Goal: Task Accomplishment & Management: Use online tool/utility

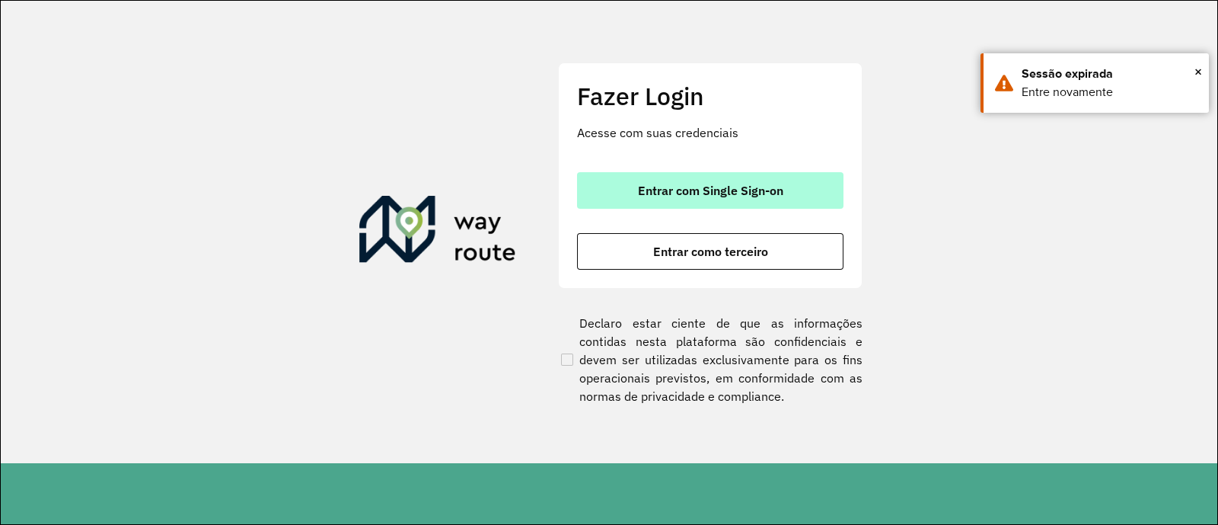
click at [761, 188] on span "Entrar com Single Sign-on" at bounding box center [710, 190] width 145 height 12
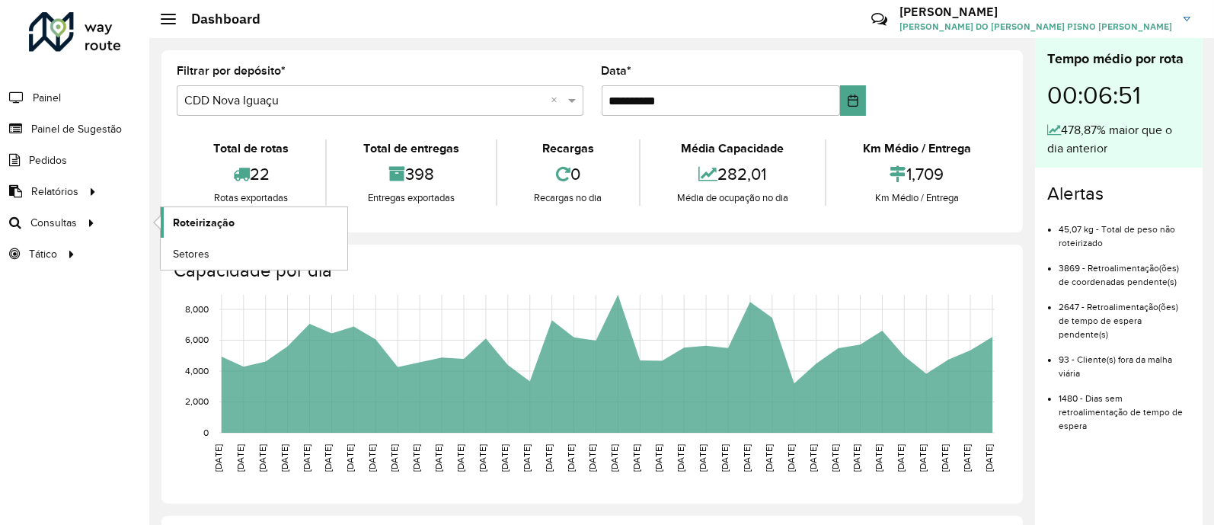
click at [218, 217] on span "Roteirização" at bounding box center [204, 223] width 62 height 16
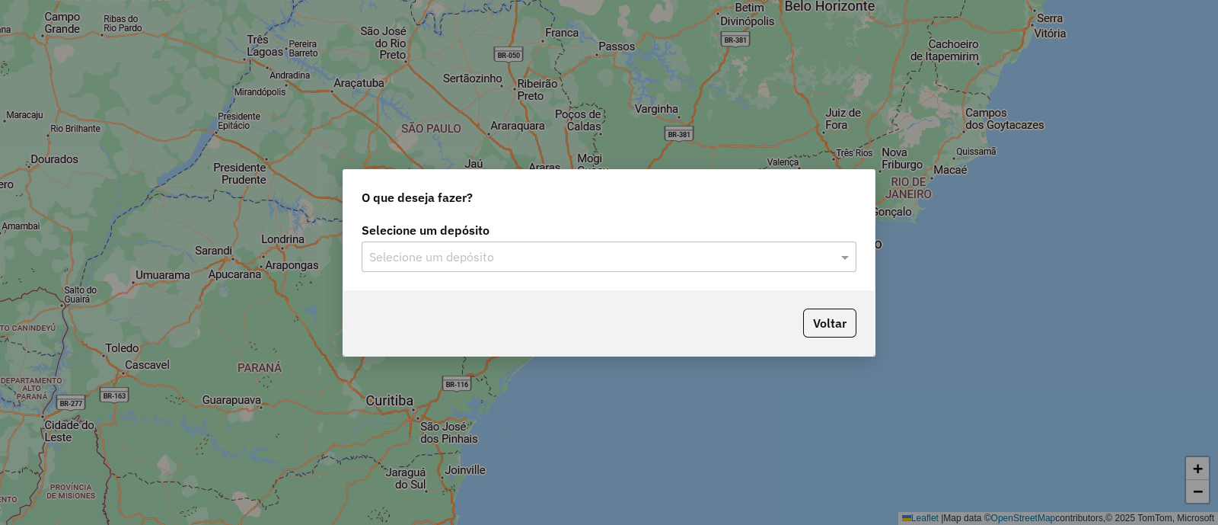
click at [478, 259] on input "text" at bounding box center [593, 257] width 449 height 18
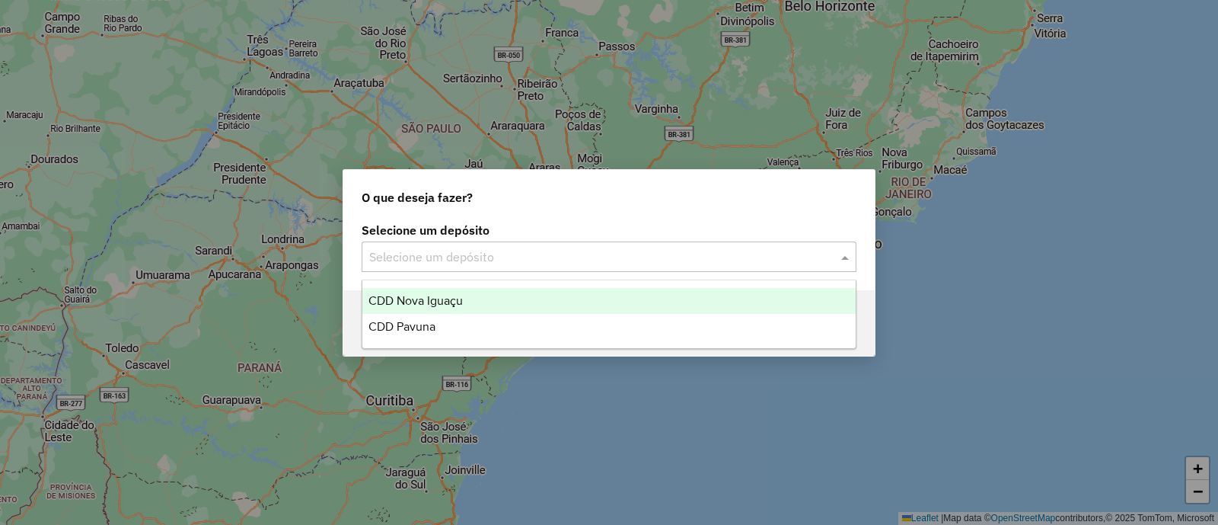
click at [470, 303] on div "CDD Nova Iguaçu" at bounding box center [608, 301] width 493 height 26
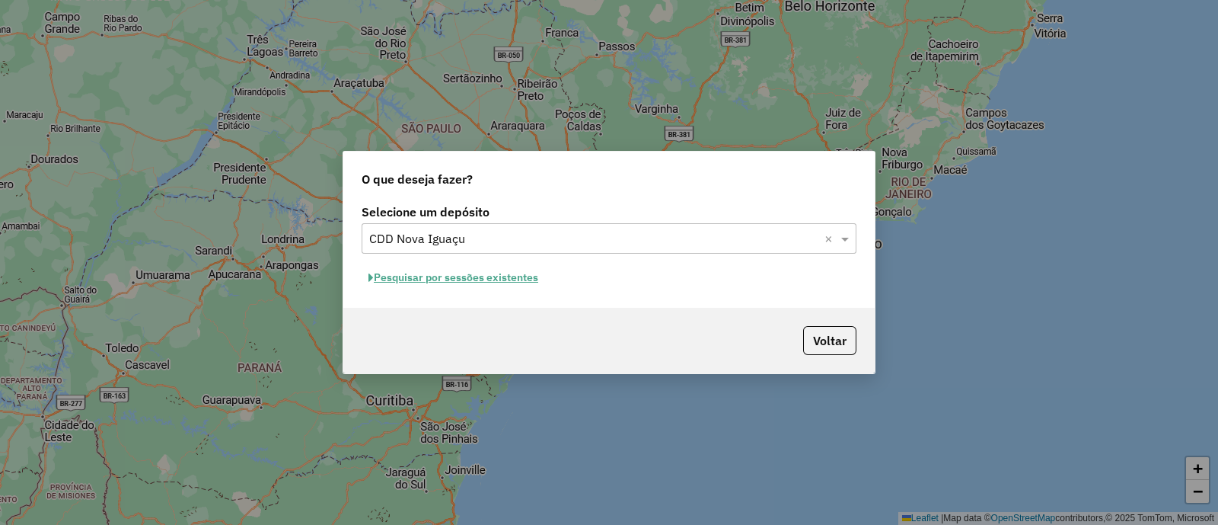
click at [499, 283] on button "Pesquisar por sessões existentes" at bounding box center [453, 278] width 183 height 24
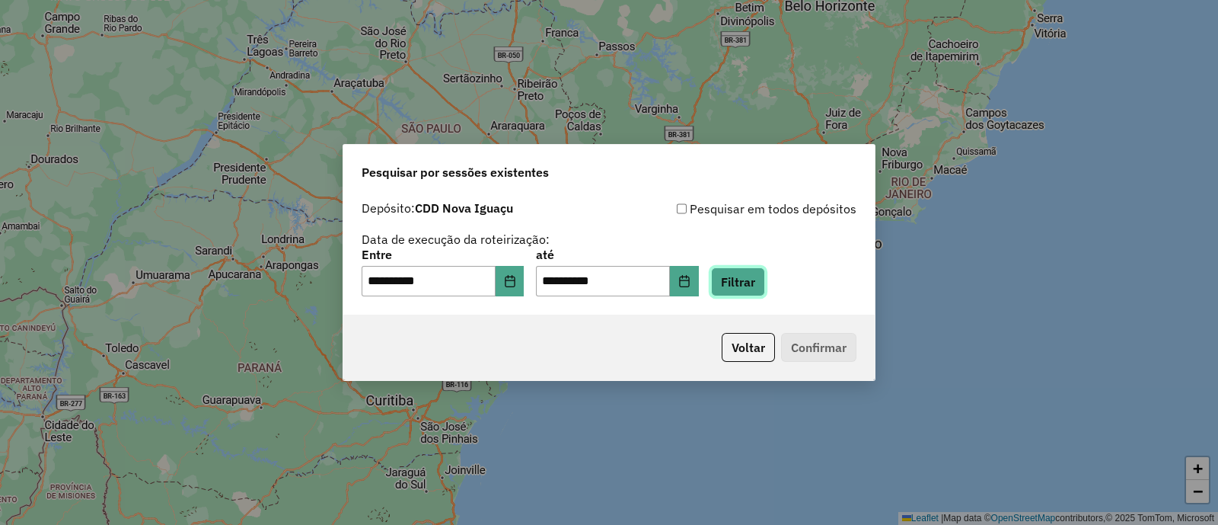
click at [761, 276] on button "Filtrar" at bounding box center [738, 281] width 54 height 29
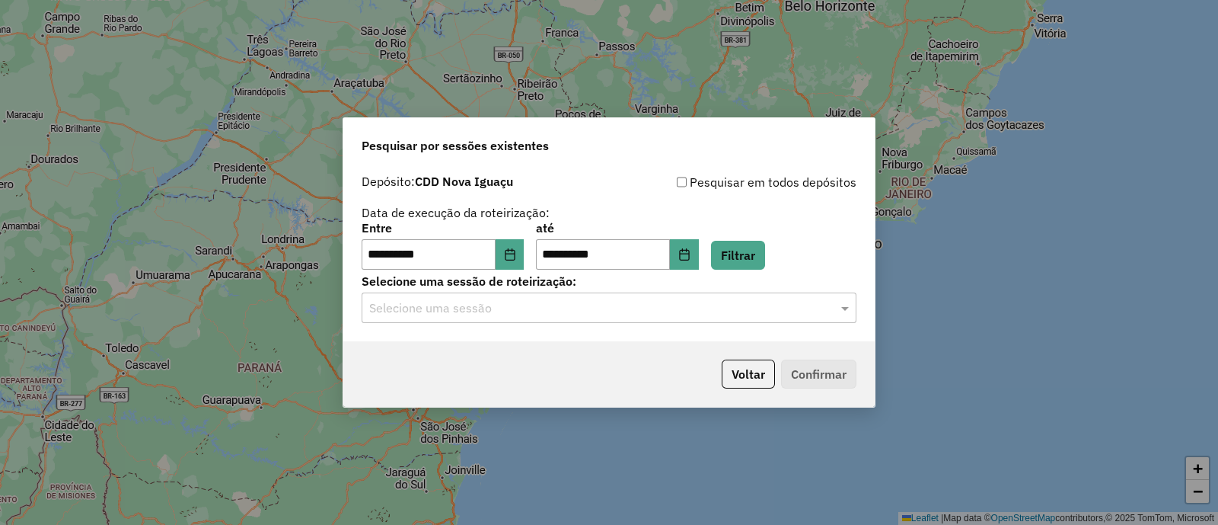
click at [483, 314] on input "text" at bounding box center [593, 308] width 449 height 18
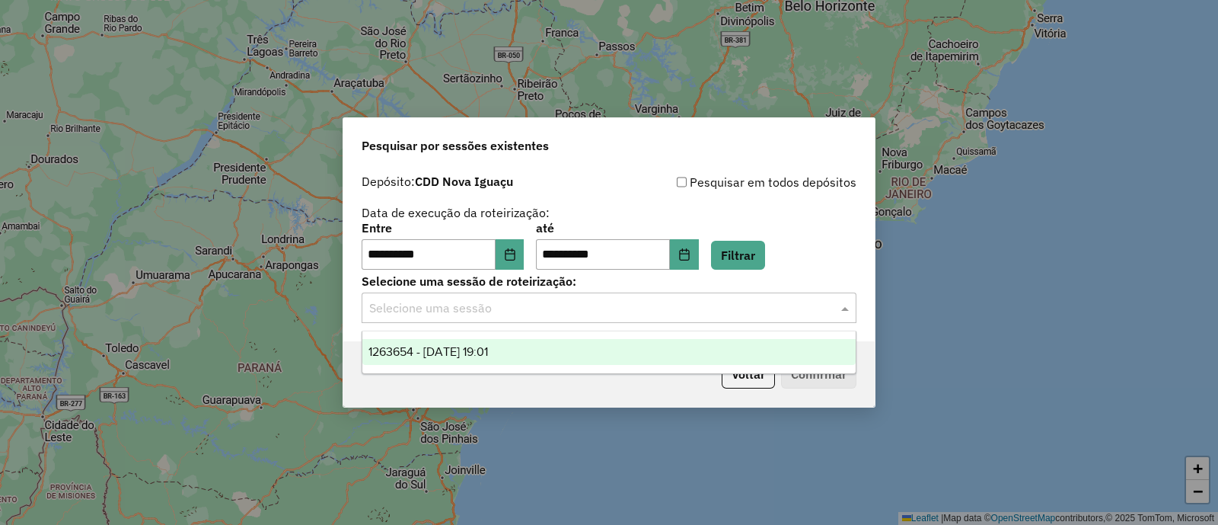
click at [462, 356] on span "1263654 - [DATE] 19:01" at bounding box center [428, 351] width 120 height 13
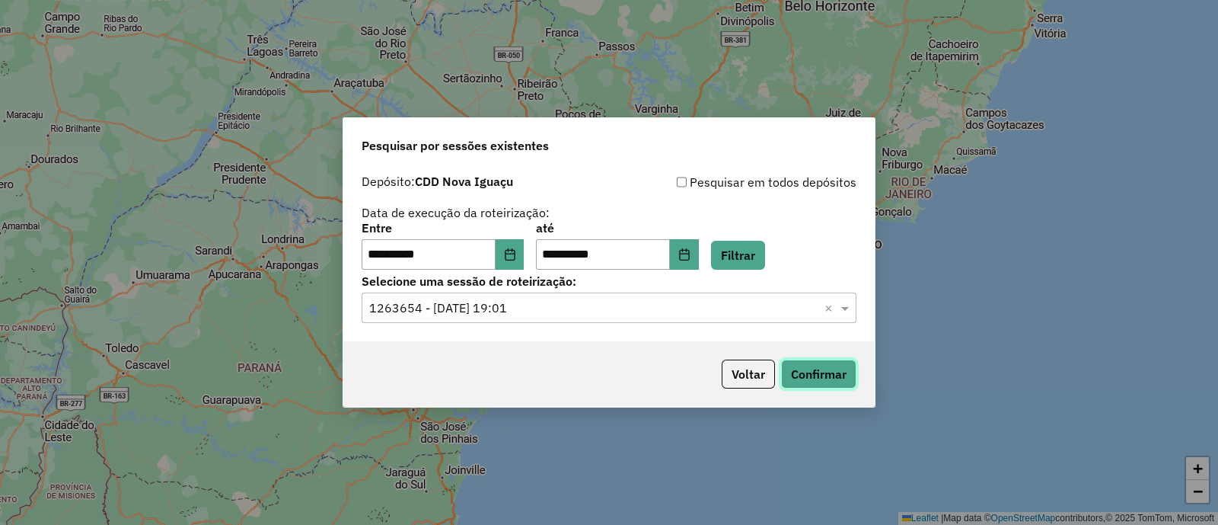
click at [799, 382] on button "Confirmar" at bounding box center [818, 373] width 75 height 29
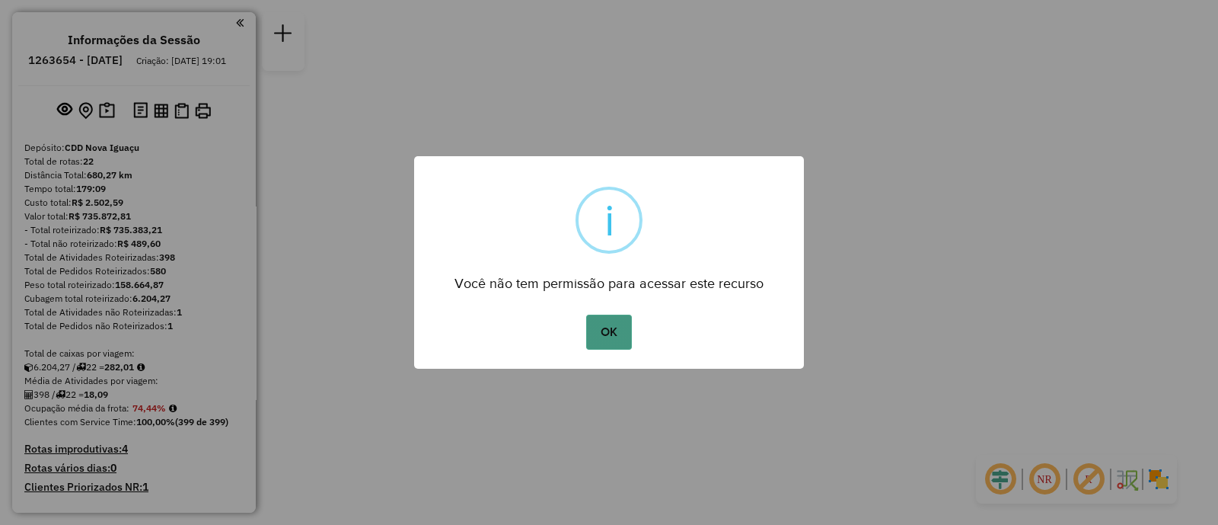
click at [617, 333] on button "OK" at bounding box center [608, 331] width 45 height 35
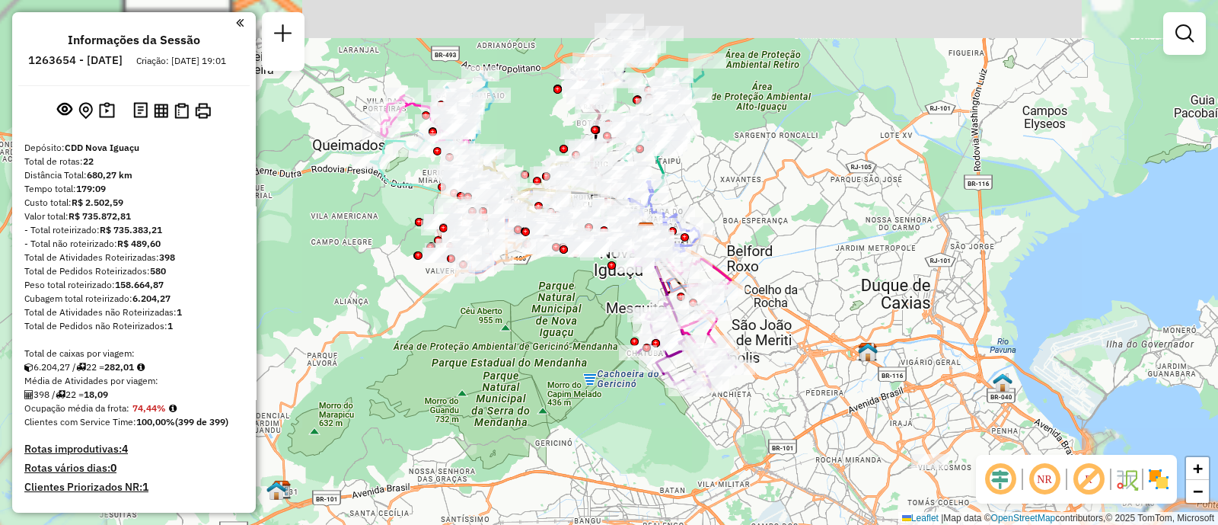
drag, startPoint x: 590, startPoint y: 272, endPoint x: 626, endPoint y: 388, distance: 121.1
click at [624, 390] on div "Janela de atendimento Grade de atendimento Capacidade Transportadoras Veículos …" at bounding box center [609, 262] width 1218 height 525
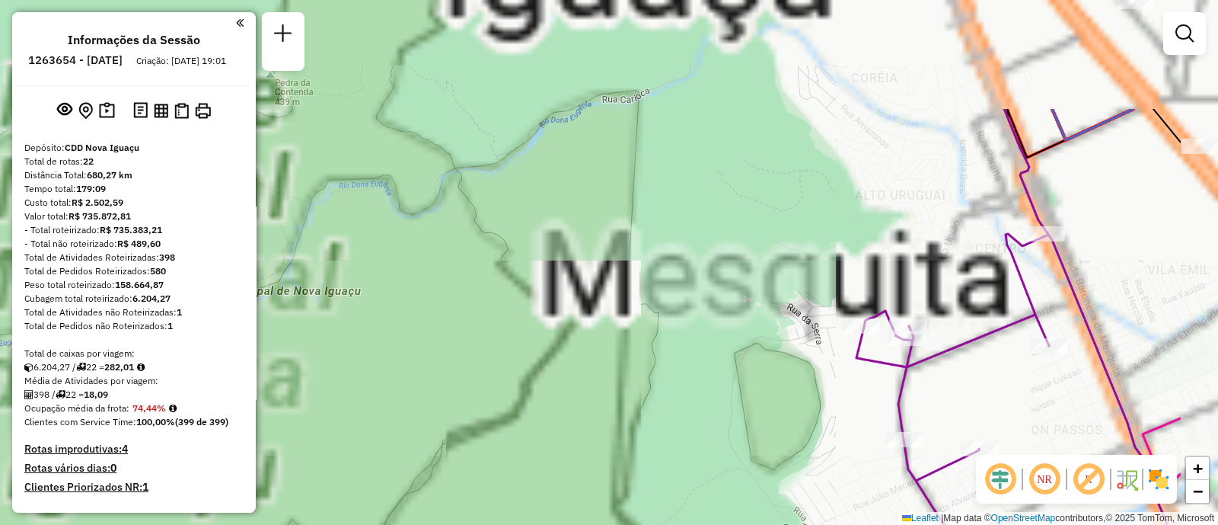
drag, startPoint x: 642, startPoint y: 252, endPoint x: 479, endPoint y: 372, distance: 202.1
click at [472, 411] on div "Janela de atendimento Grade de atendimento Capacidade Transportadoras Veículos …" at bounding box center [609, 262] width 1218 height 525
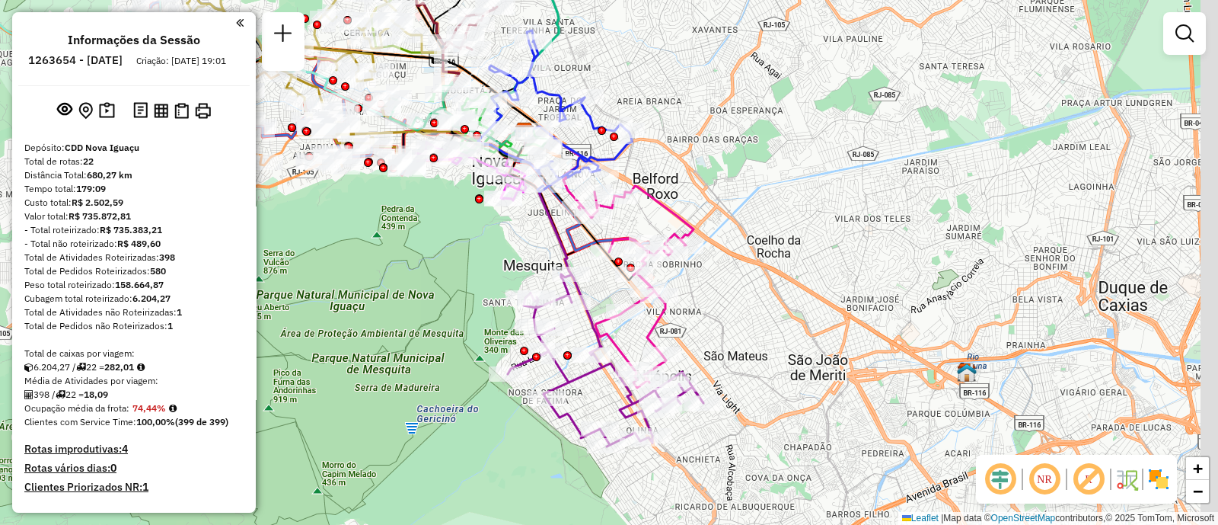
drag, startPoint x: 635, startPoint y: 242, endPoint x: 464, endPoint y: 276, distance: 174.5
click at [464, 276] on div "Janela de atendimento Grade de atendimento Capacidade Transportadoras Veículos …" at bounding box center [609, 262] width 1218 height 525
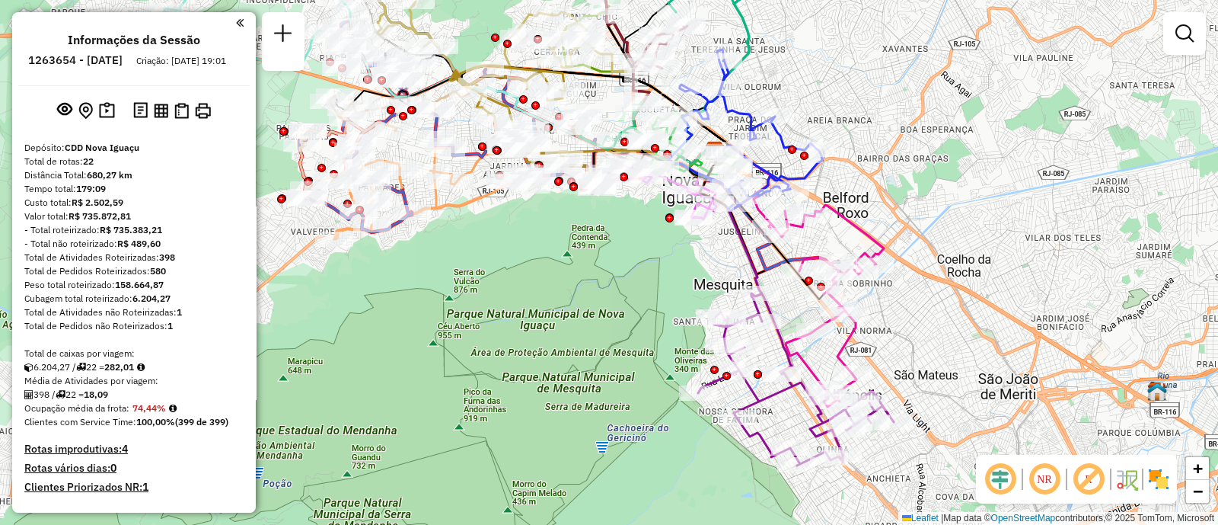
drag, startPoint x: 786, startPoint y: 177, endPoint x: 977, endPoint y: 196, distance: 191.3
click at [977, 196] on div "Janela de atendimento Grade de atendimento Capacidade Transportadoras Veículos …" at bounding box center [609, 262] width 1218 height 525
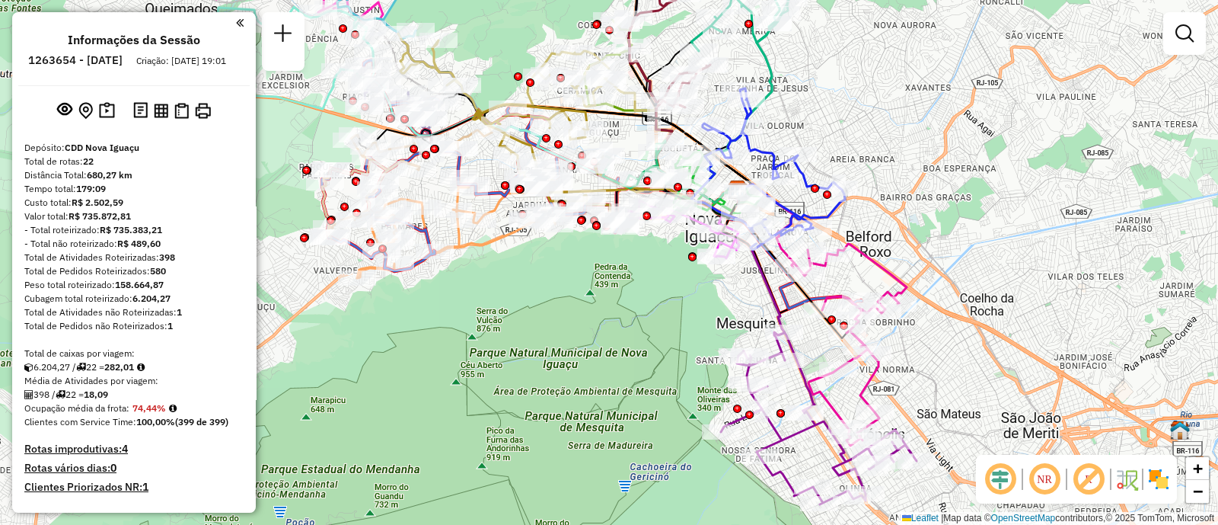
drag, startPoint x: 856, startPoint y: 155, endPoint x: 877, endPoint y: 191, distance: 41.3
click at [877, 191] on div "Janela de atendimento Grade de atendimento Capacidade Transportadoras Veículos …" at bounding box center [609, 262] width 1218 height 525
select select "**********"
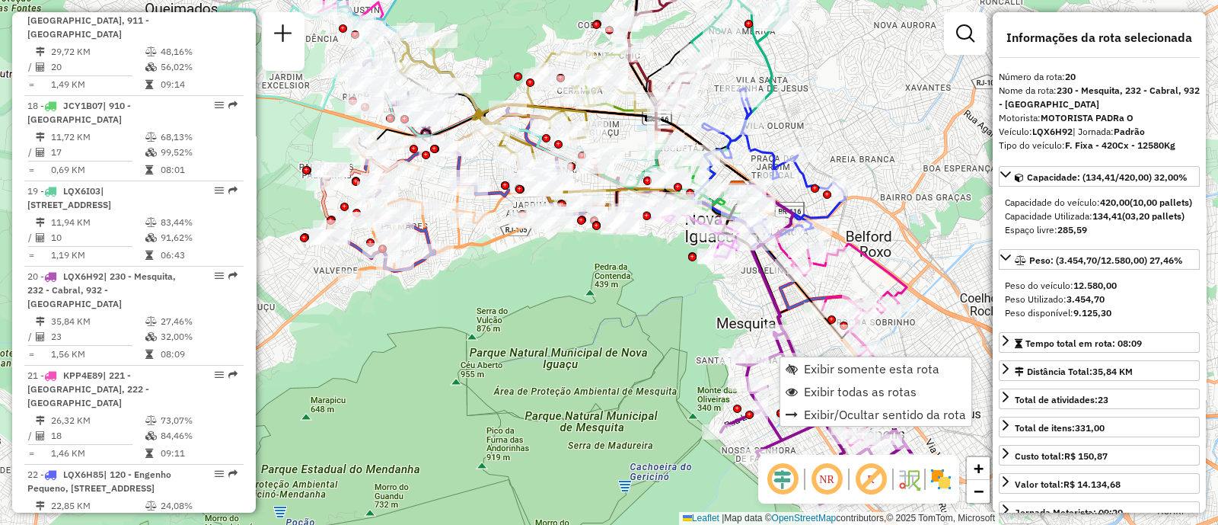
scroll to position [2227, 0]
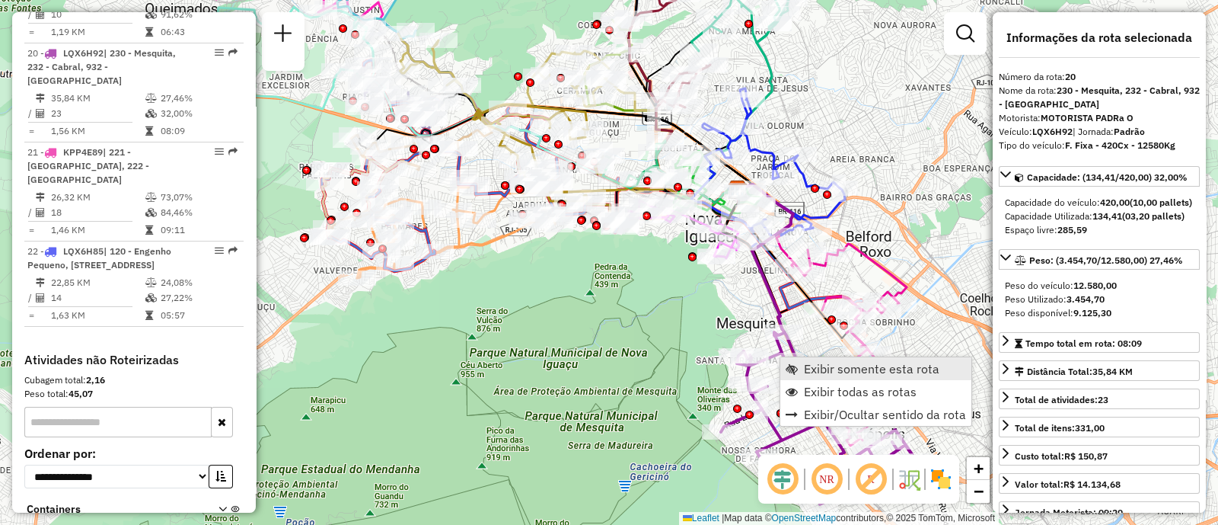
click at [816, 365] on span "Exibir somente esta rota" at bounding box center [872, 368] width 136 height 12
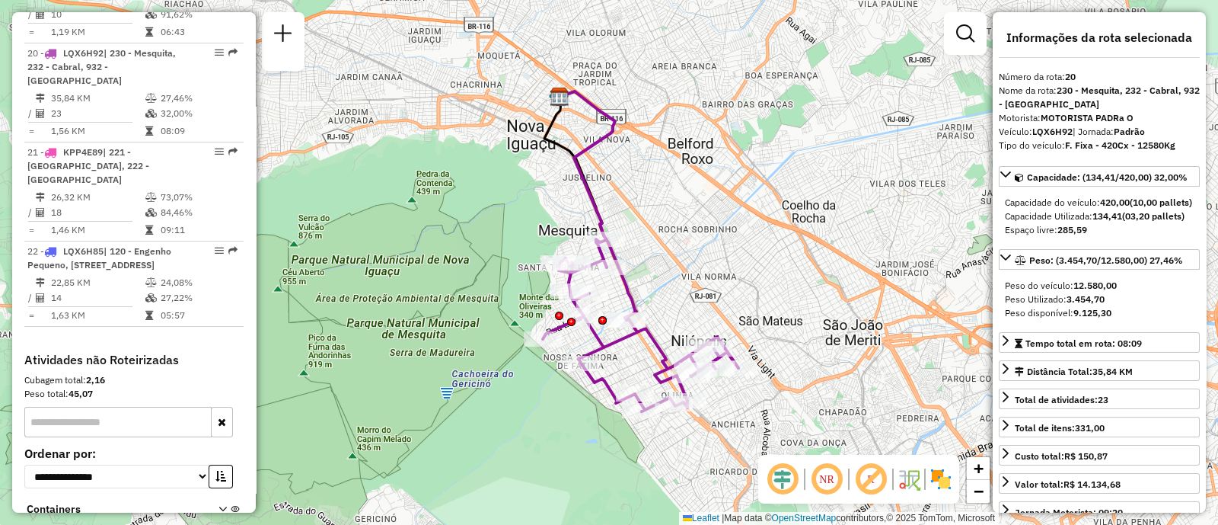
drag, startPoint x: 733, startPoint y: 304, endPoint x: 828, endPoint y: 279, distance: 97.5
click at [828, 279] on div "Janela de atendimento Grade de atendimento Capacidade Transportadoras Veículos …" at bounding box center [609, 262] width 1218 height 525
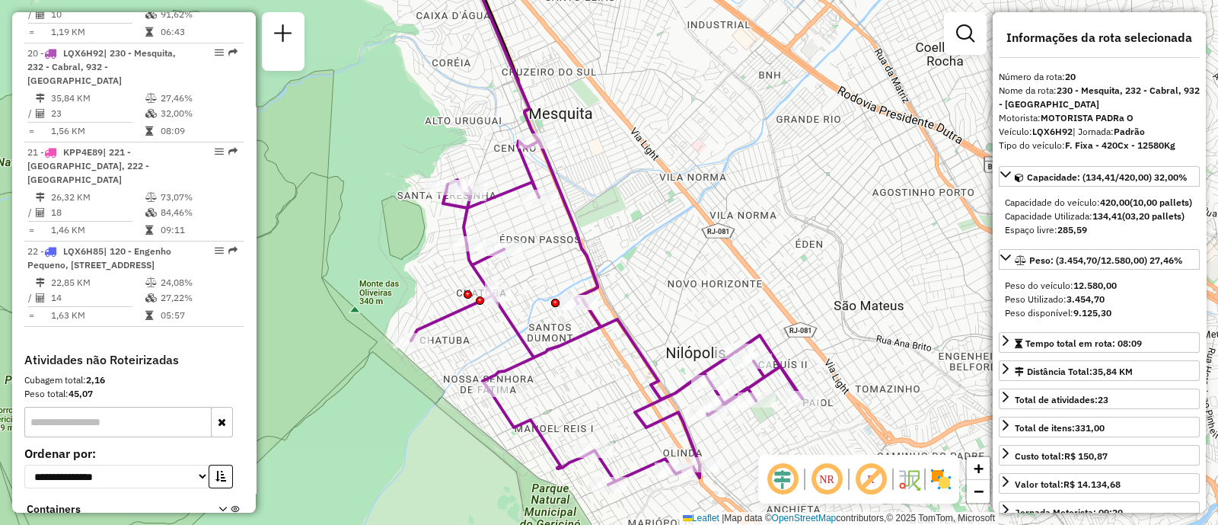
drag, startPoint x: 739, startPoint y: 289, endPoint x: 767, endPoint y: 259, distance: 41.5
click at [767, 259] on div "Janela de atendimento Grade de atendimento Capacidade Transportadoras Veículos …" at bounding box center [609, 262] width 1218 height 525
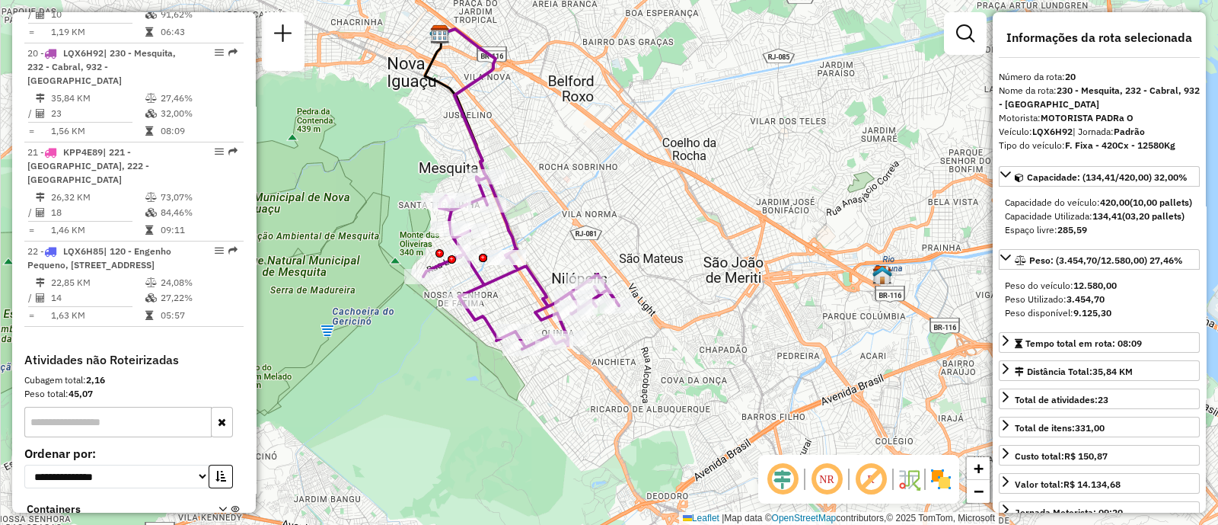
drag, startPoint x: 462, startPoint y: 122, endPoint x: 483, endPoint y: 154, distance: 38.4
click at [483, 154] on icon at bounding box center [478, 143] width 77 height 228
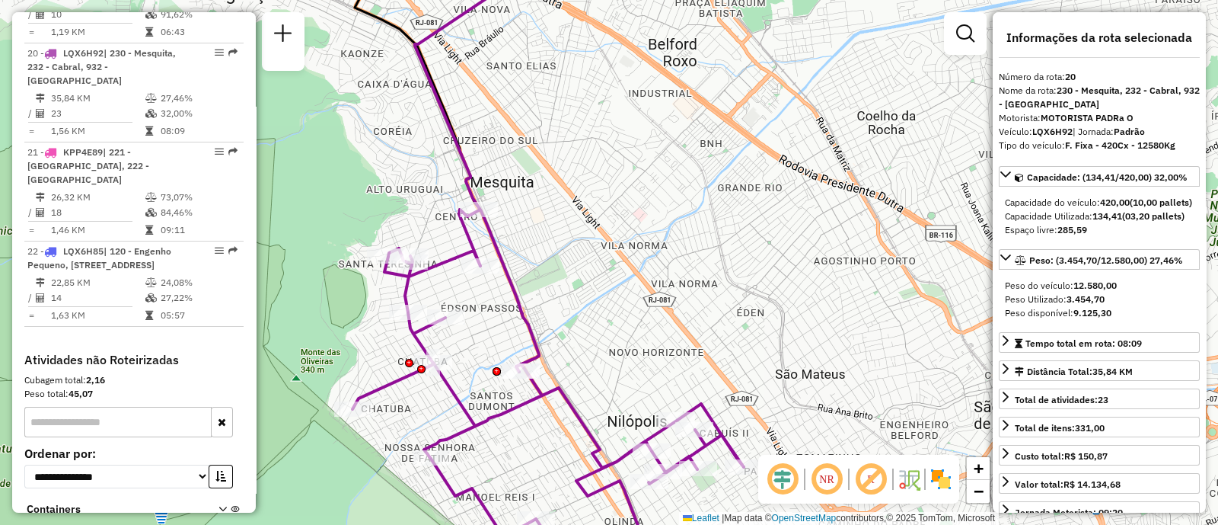
drag, startPoint x: 531, startPoint y: 152, endPoint x: 558, endPoint y: 172, distance: 33.7
click at [556, 171] on div "Janela de atendimento Grade de atendimento Capacidade Transportadoras Veículos …" at bounding box center [609, 262] width 1218 height 525
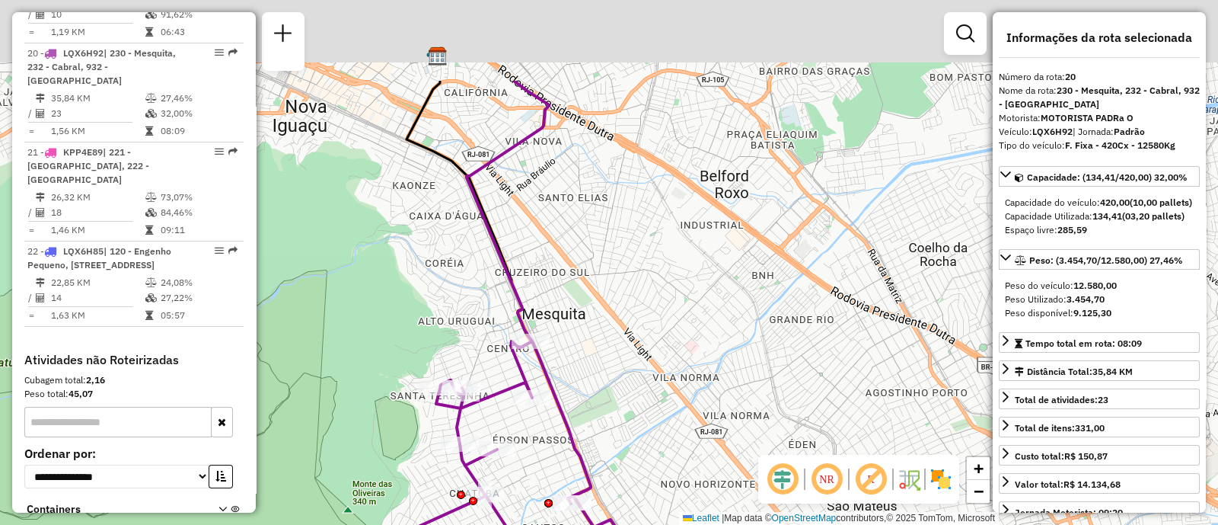
drag, startPoint x: 567, startPoint y: 166, endPoint x: 605, endPoint y: 311, distance: 149.6
click at [605, 311] on div "Janela de atendimento Grade de atendimento Capacidade Transportadoras Veículos …" at bounding box center [609, 262] width 1218 height 525
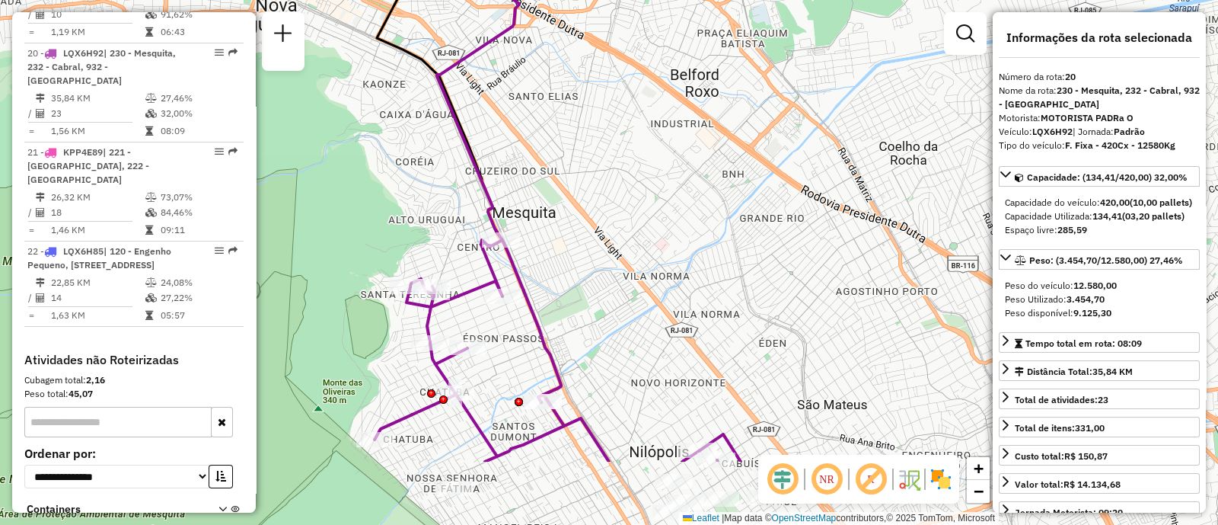
drag, startPoint x: 601, startPoint y: 306, endPoint x: 569, endPoint y: 183, distance: 126.9
click at [569, 183] on div "Janela de atendimento Grade de atendimento Capacidade Transportadoras Veículos …" at bounding box center [609, 262] width 1218 height 525
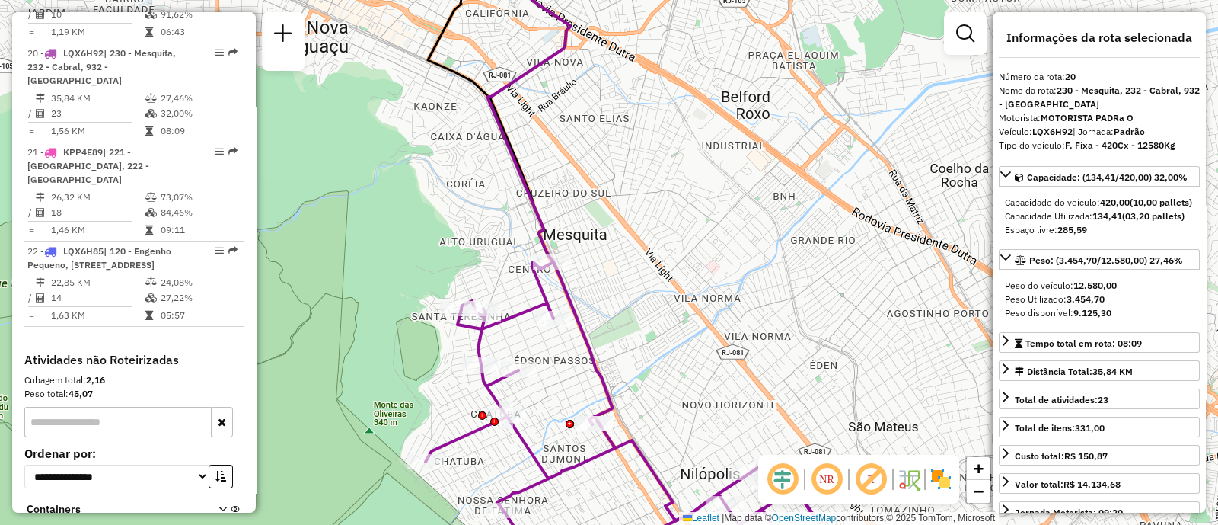
drag, startPoint x: 638, startPoint y: 278, endPoint x: 691, endPoint y: 307, distance: 60.6
click at [691, 307] on div "Janela de atendimento Grade de atendimento Capacidade Transportadoras Veículos …" at bounding box center [609, 262] width 1218 height 525
